Goal: Entertainment & Leisure: Browse casually

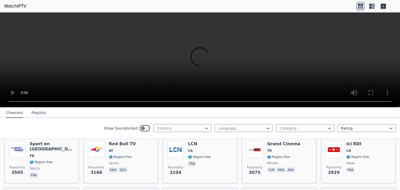
scroll to position [167, 0]
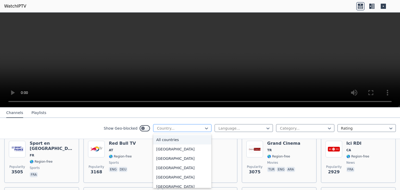
click at [200, 126] on div at bounding box center [180, 128] width 47 height 5
type input "**"
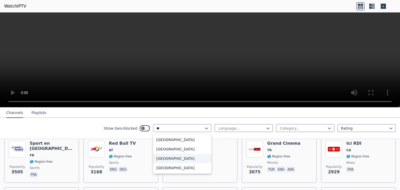
click at [171, 160] on div "[GEOGRAPHIC_DATA]" at bounding box center [182, 158] width 58 height 9
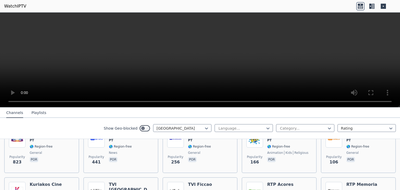
scroll to position [81, 0]
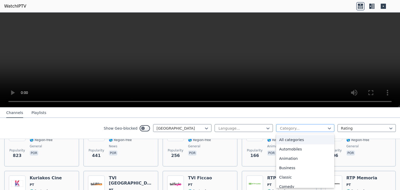
click at [285, 127] on div at bounding box center [303, 128] width 47 height 5
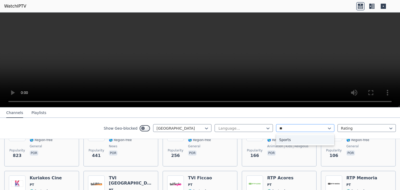
type input "***"
click at [282, 137] on div "Sports" at bounding box center [305, 139] width 58 height 9
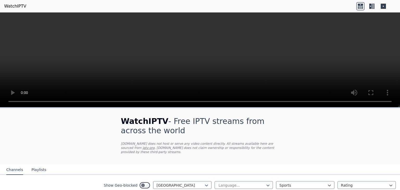
scroll to position [27, 0]
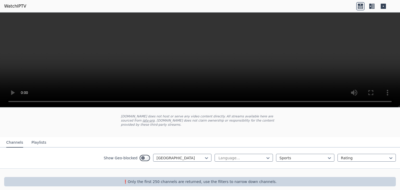
click at [300, 158] on div "Show Geo-blocked Portugal Language... Sports Rating" at bounding box center [200, 158] width 400 height 21
click at [290, 156] on div at bounding box center [303, 158] width 47 height 5
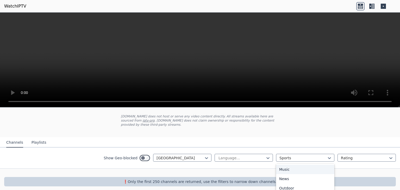
scroll to position [0, 0]
click at [285, 165] on div "All categories" at bounding box center [305, 169] width 58 height 9
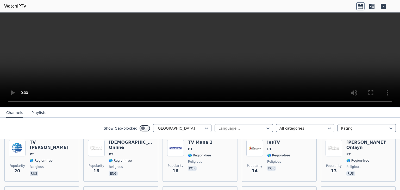
scroll to position [269, 0]
drag, startPoint x: 233, startPoint y: 166, endPoint x: 220, endPoint y: 115, distance: 52.1
click at [220, 115] on nav "Channels Playlists" at bounding box center [200, 113] width 400 height 10
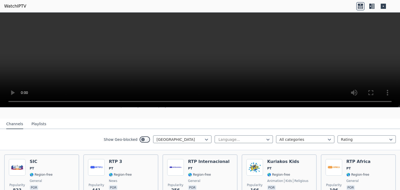
scroll to position [40, 0]
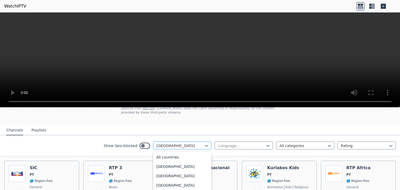
click at [191, 143] on div at bounding box center [180, 145] width 47 height 5
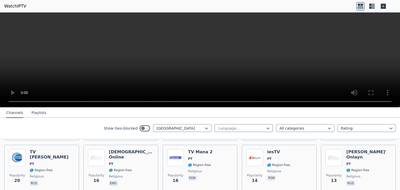
scroll to position [270, 0]
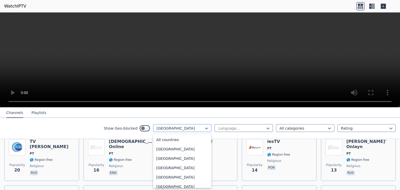
click at [186, 127] on div at bounding box center [180, 128] width 47 height 5
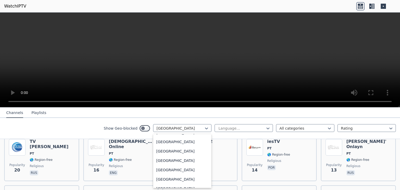
scroll to position [0, 0]
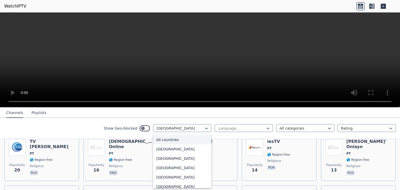
click at [174, 143] on div "All countries" at bounding box center [182, 139] width 58 height 9
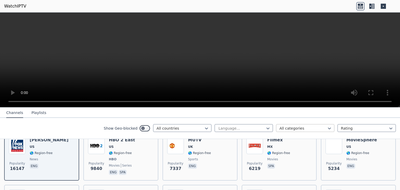
scroll to position [68, 0]
click at [298, 130] on div at bounding box center [303, 128] width 47 height 5
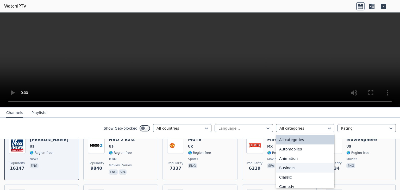
scroll to position [56, 0]
type input "*"
type input "***"
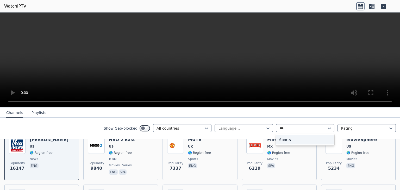
click at [292, 140] on div "Sports" at bounding box center [305, 139] width 58 height 9
click at [360, 130] on div at bounding box center [364, 128] width 47 height 5
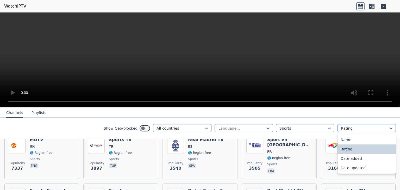
click at [360, 130] on div at bounding box center [364, 128] width 47 height 5
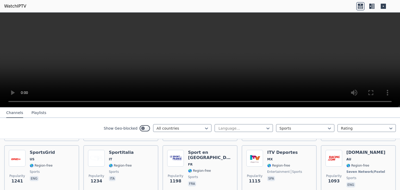
scroll to position [209, 0]
